Goal: Information Seeking & Learning: Learn about a topic

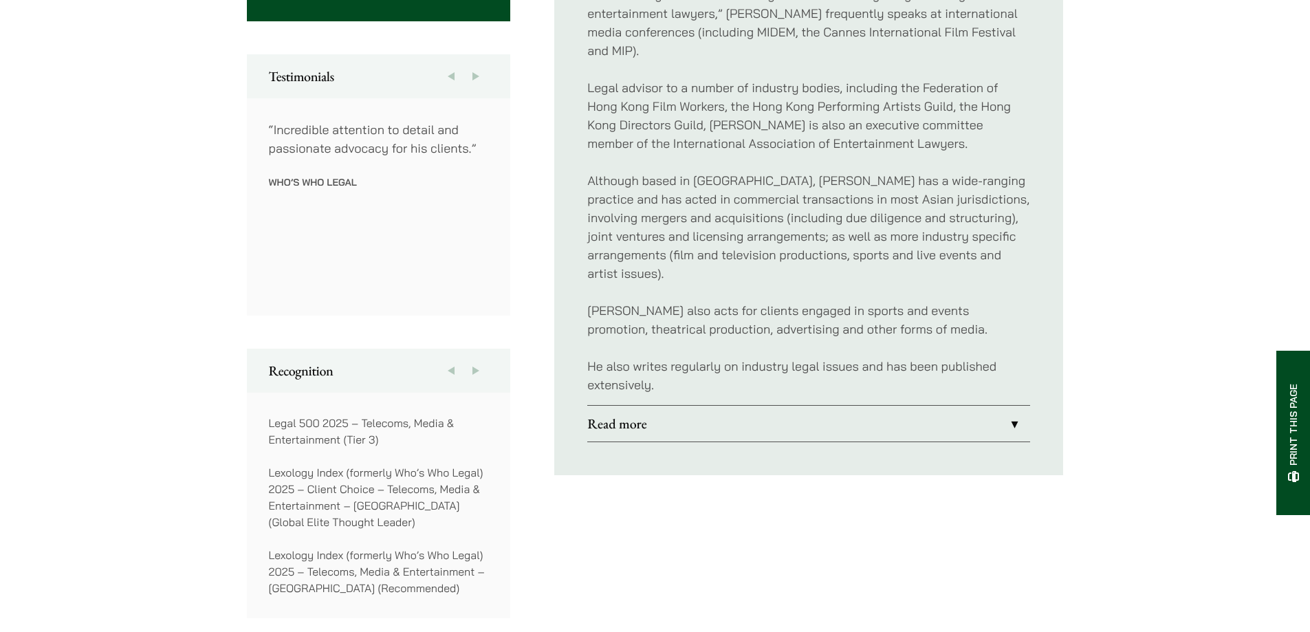
scroll to position [734, 0]
click at [475, 367] on button "Next" at bounding box center [476, 367] width 25 height 44
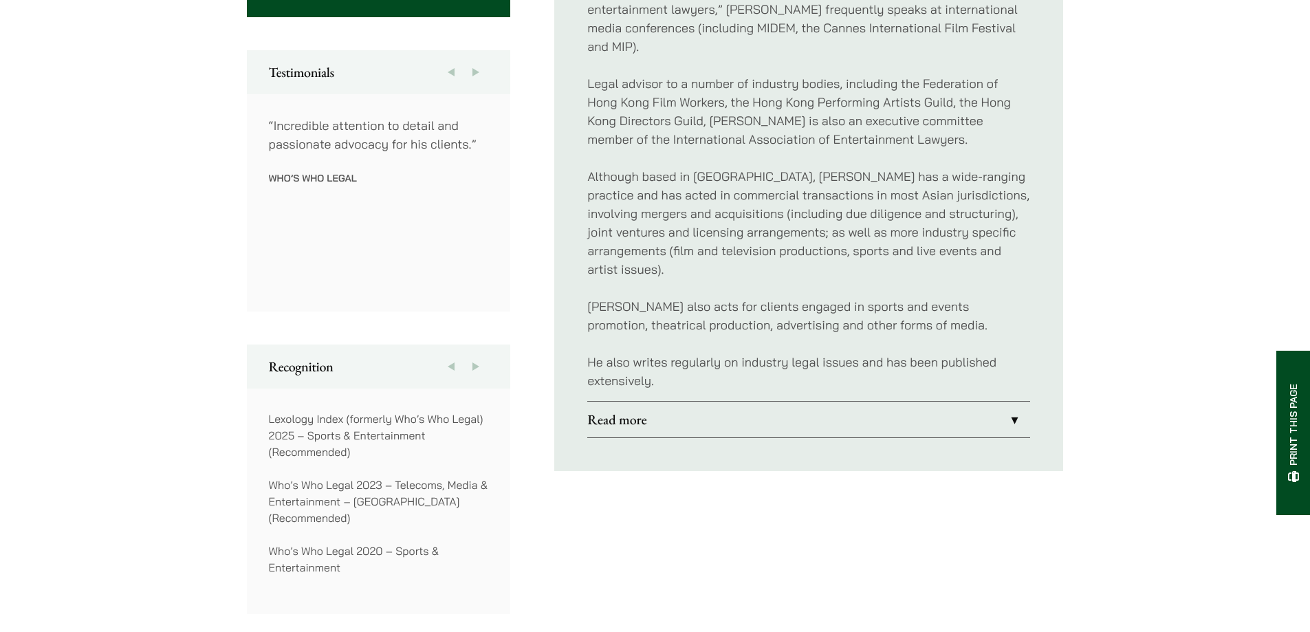
click at [475, 367] on button "Next" at bounding box center [476, 367] width 25 height 44
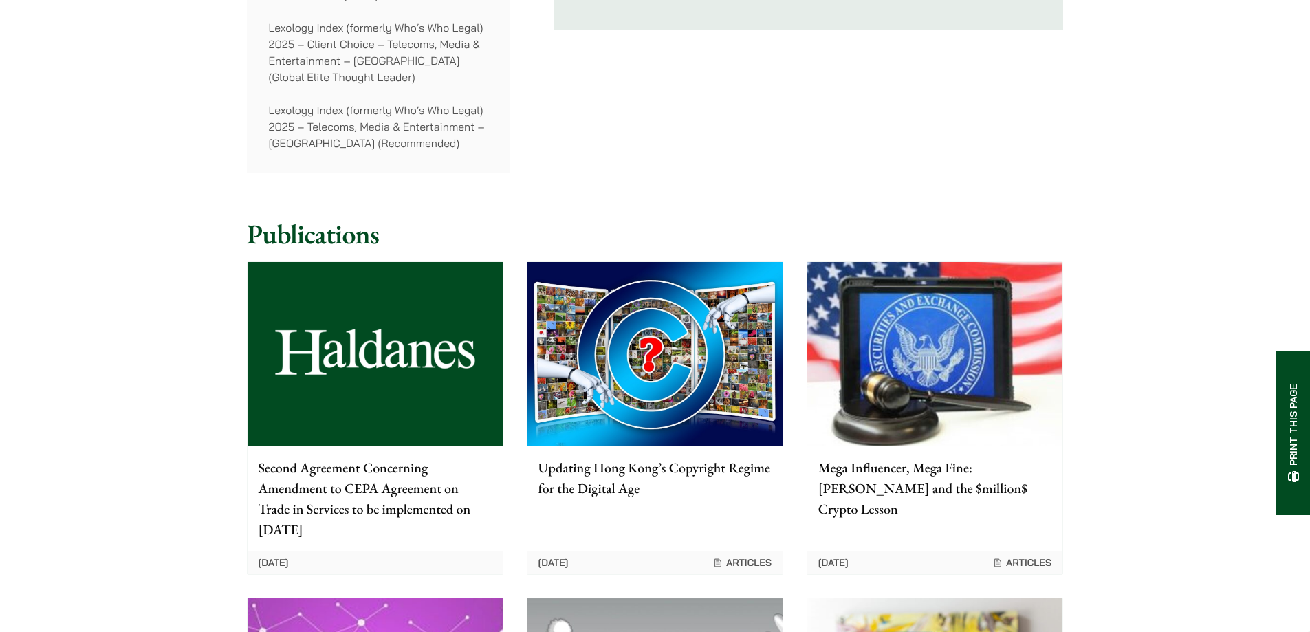
scroll to position [1192, 0]
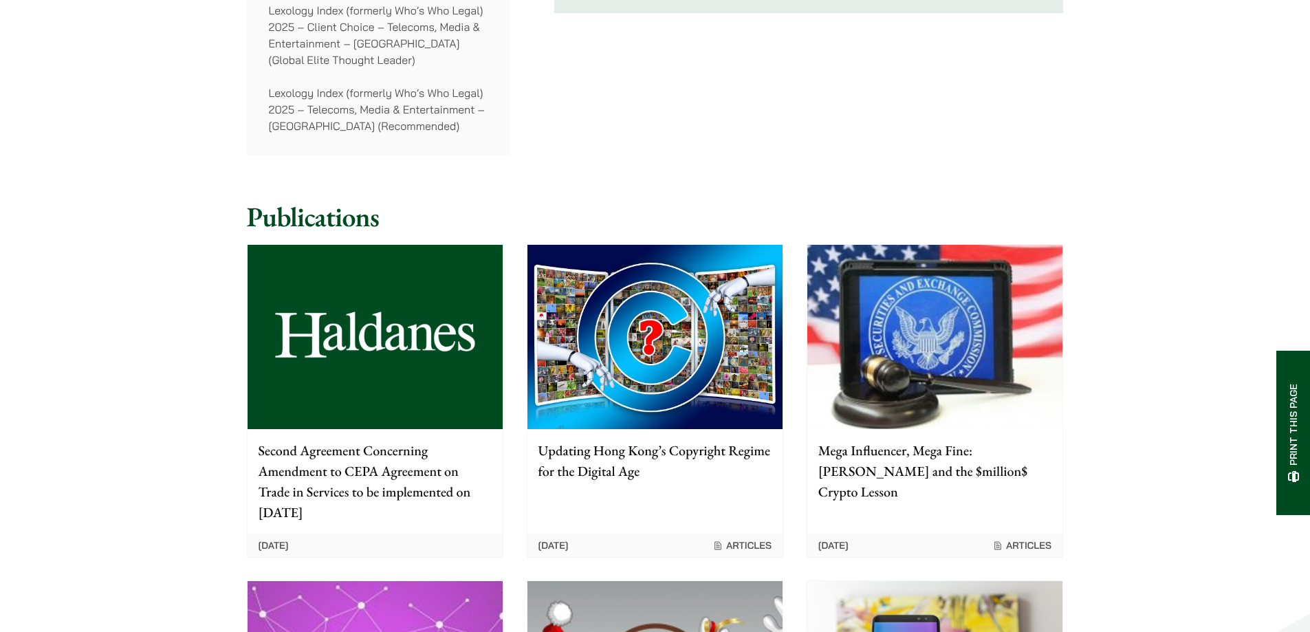
click at [432, 474] on p "Second Agreement Concerning Amendment to CEPA Agreement on Trade in Services to…" at bounding box center [375, 481] width 233 height 83
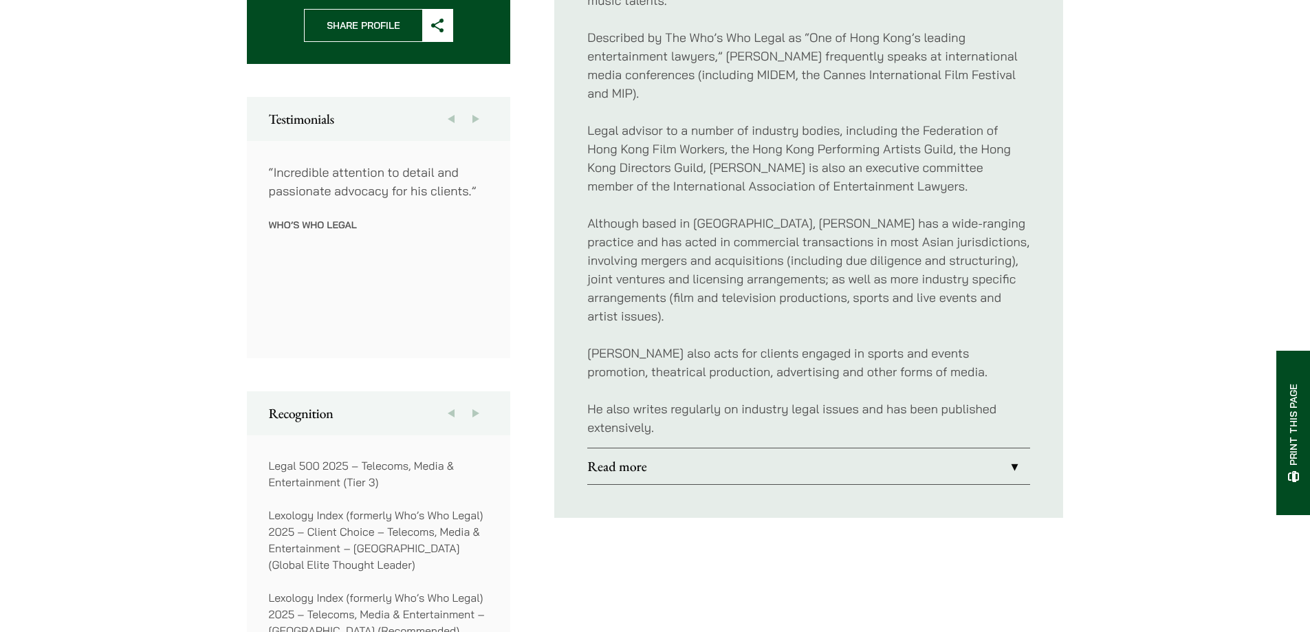
scroll to position [550, 0]
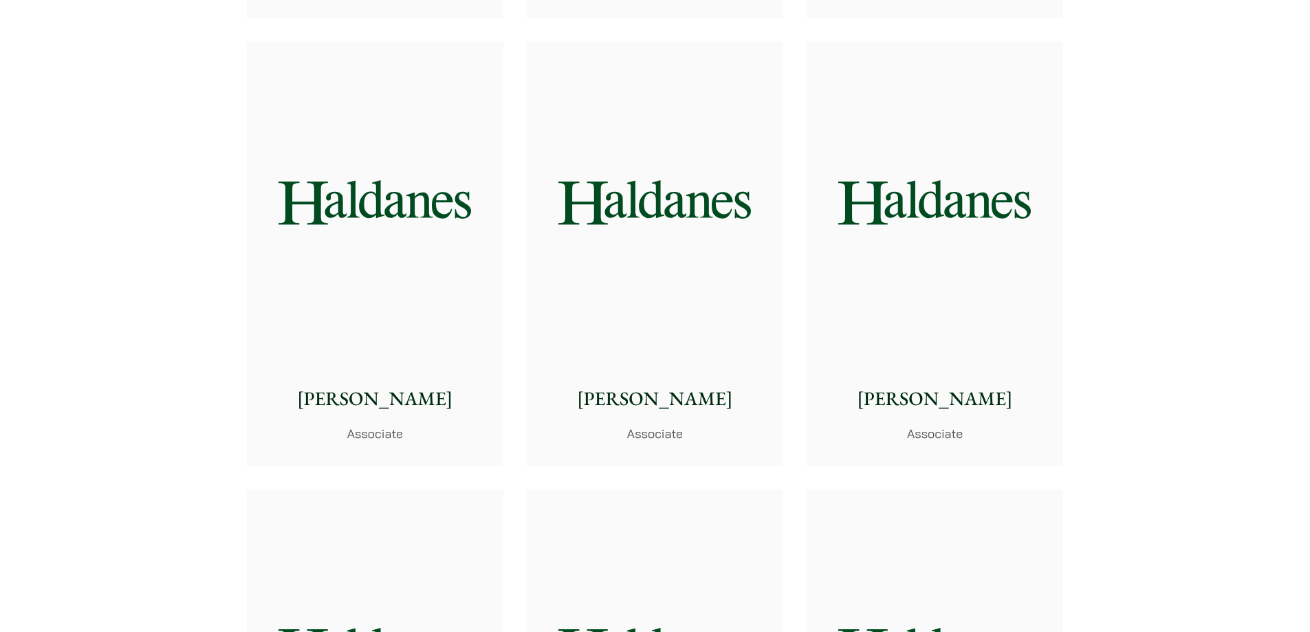
scroll to position [4861, 0]
